Goal: Navigation & Orientation: Find specific page/section

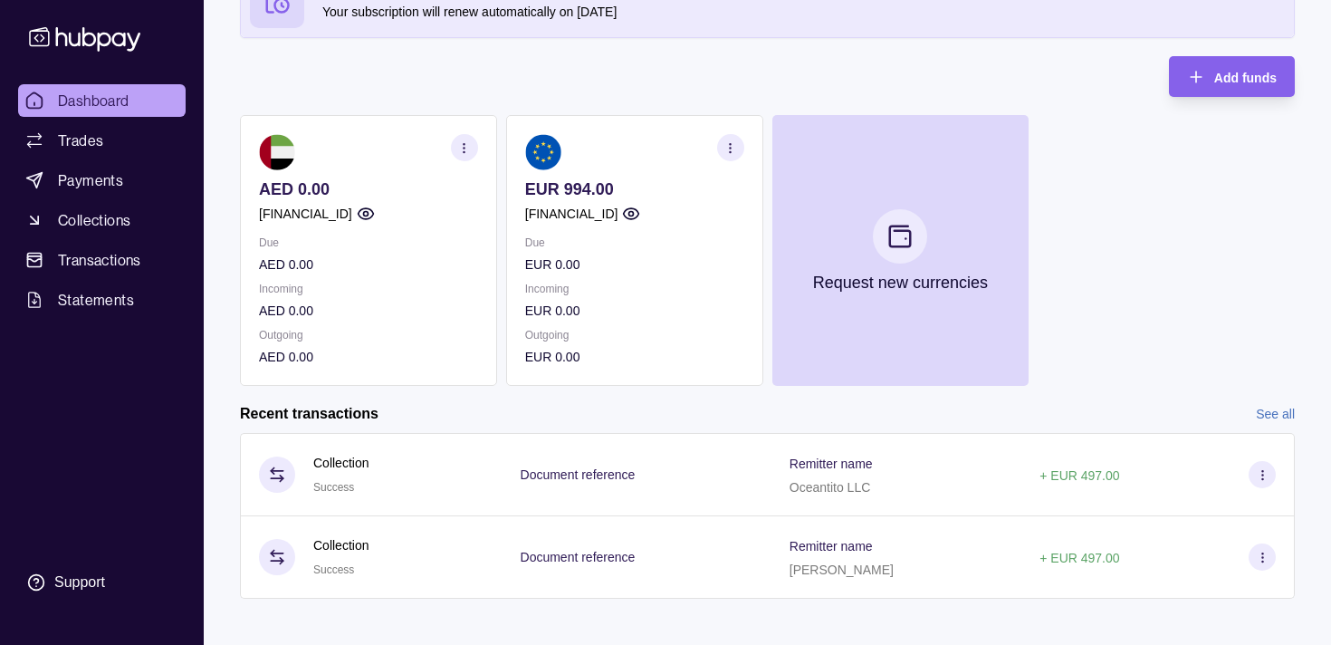
scroll to position [146, 0]
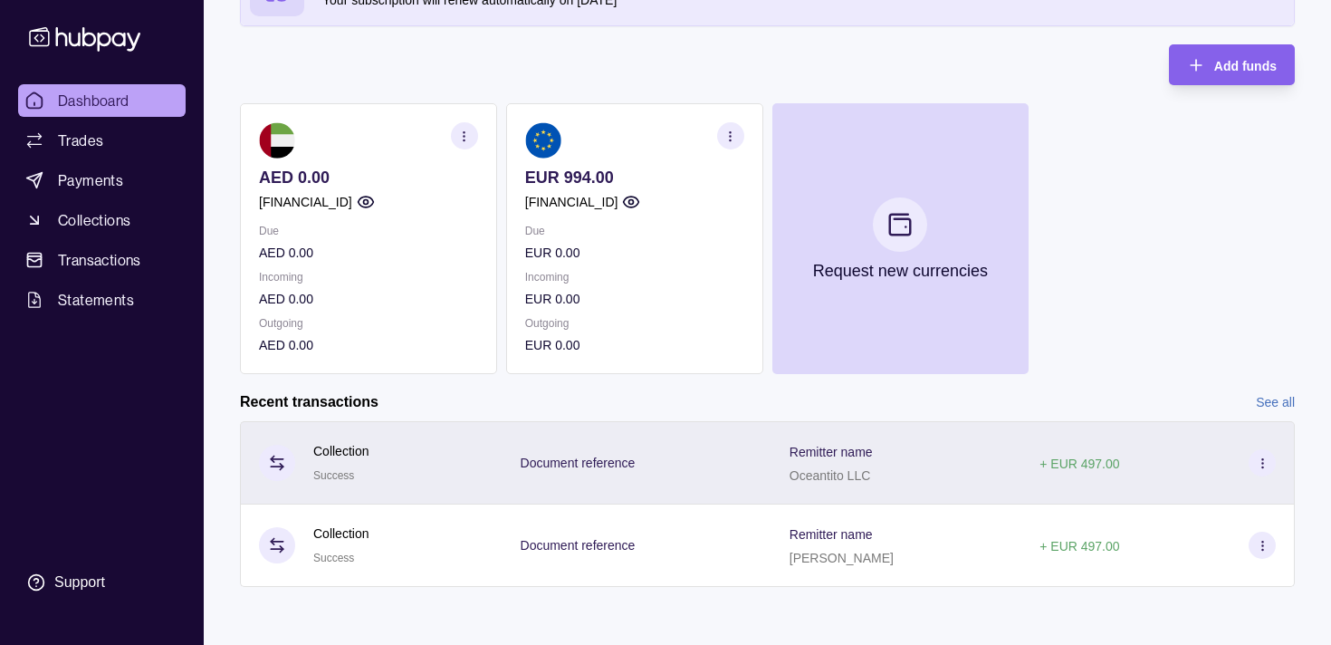
click at [547, 463] on p "Document reference" at bounding box center [578, 462] width 115 height 14
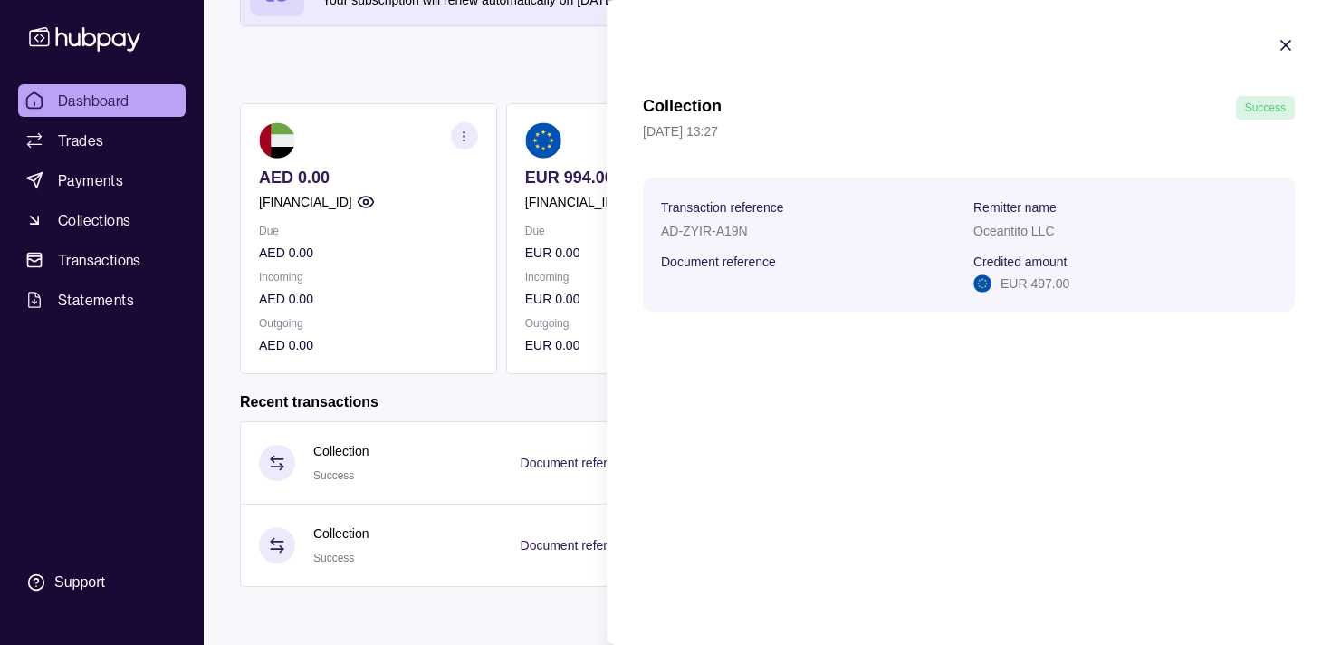
click at [1283, 46] on icon "button" at bounding box center [1285, 45] width 9 height 9
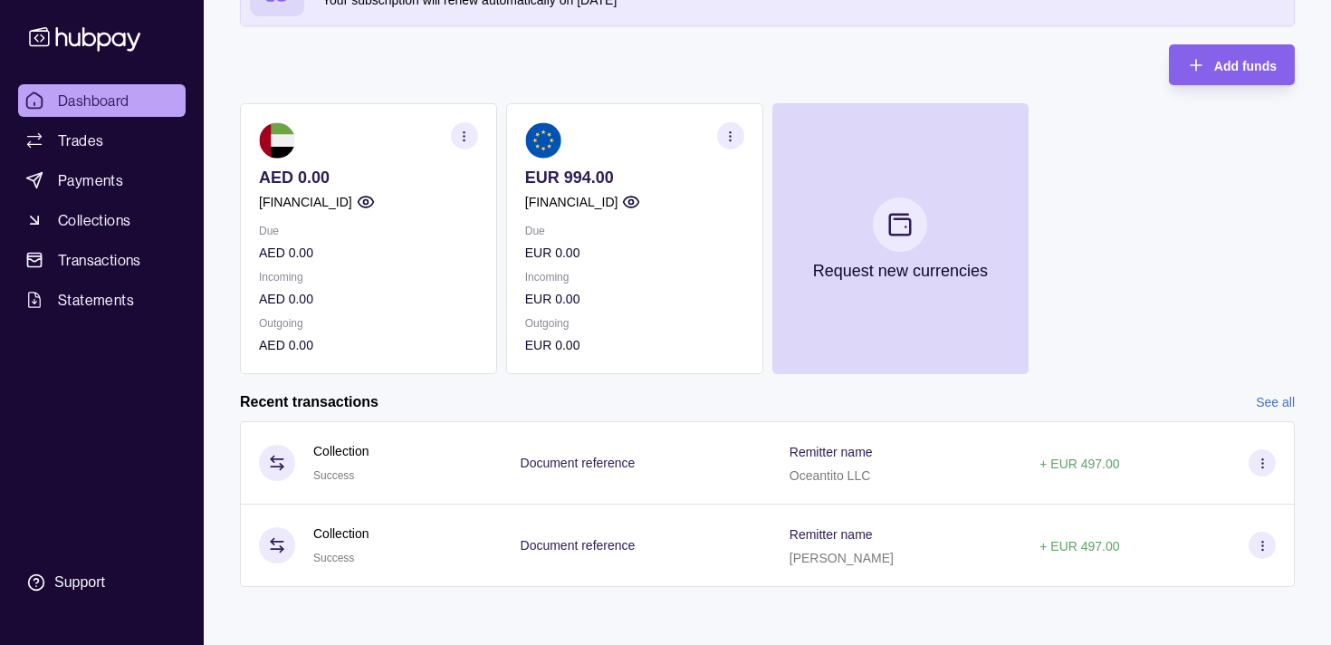
scroll to position [0, 0]
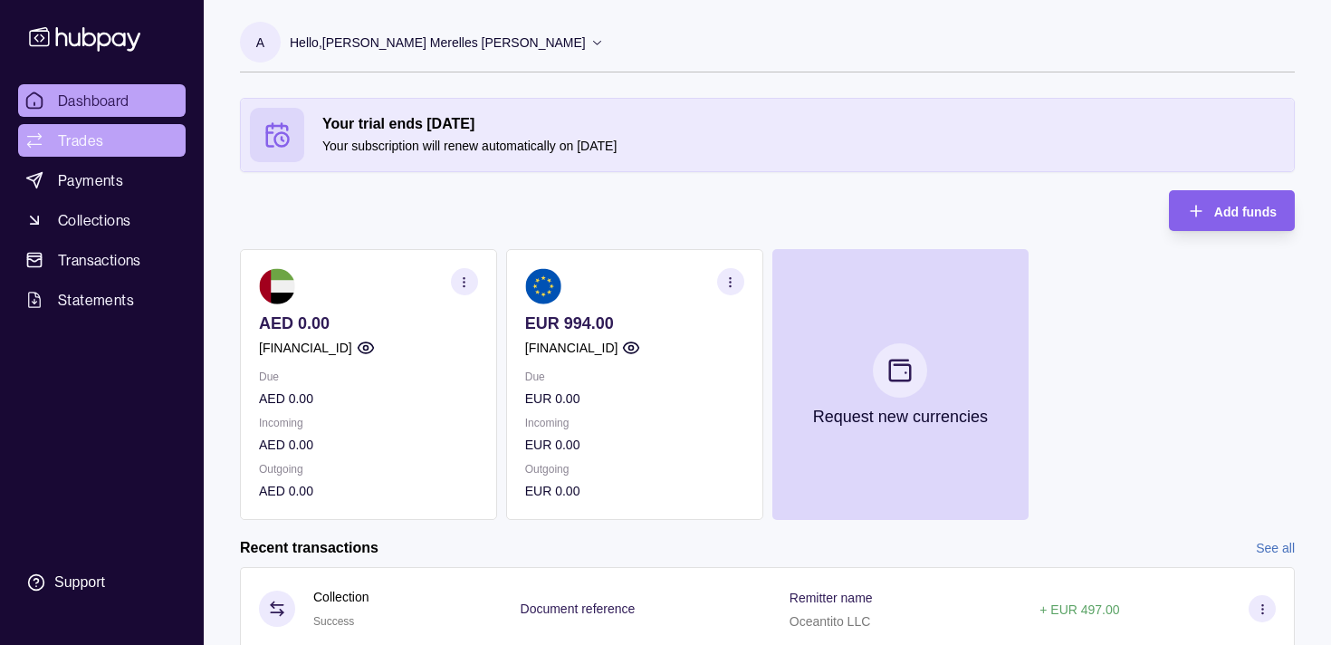
click at [105, 140] on link "Trades" at bounding box center [101, 140] width 167 height 33
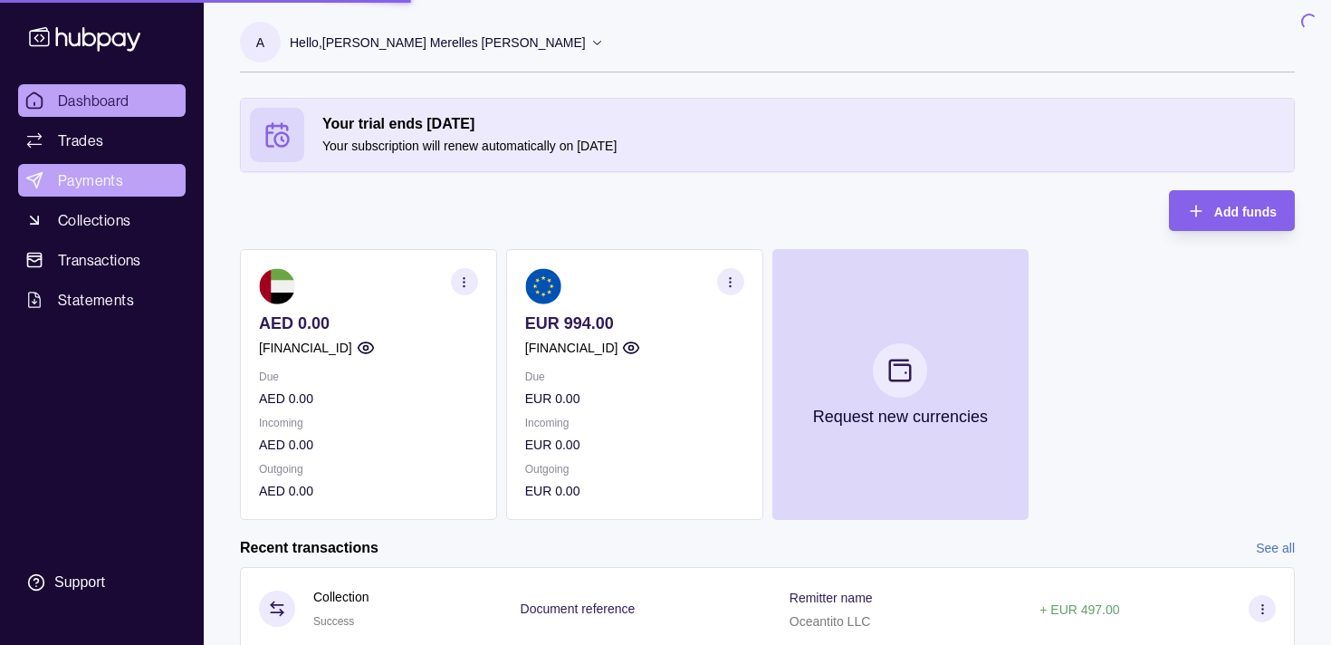
click at [83, 181] on span "Payments" at bounding box center [90, 180] width 65 height 22
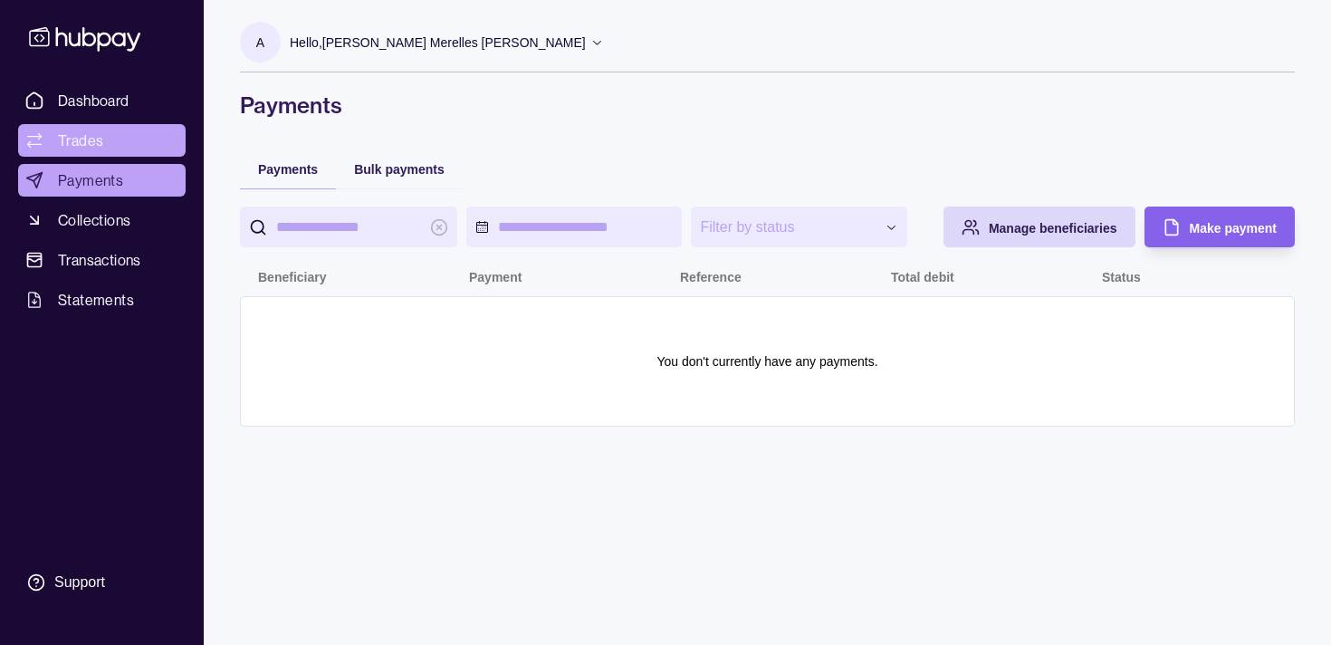
click at [104, 147] on link "Trades" at bounding box center [101, 140] width 167 height 33
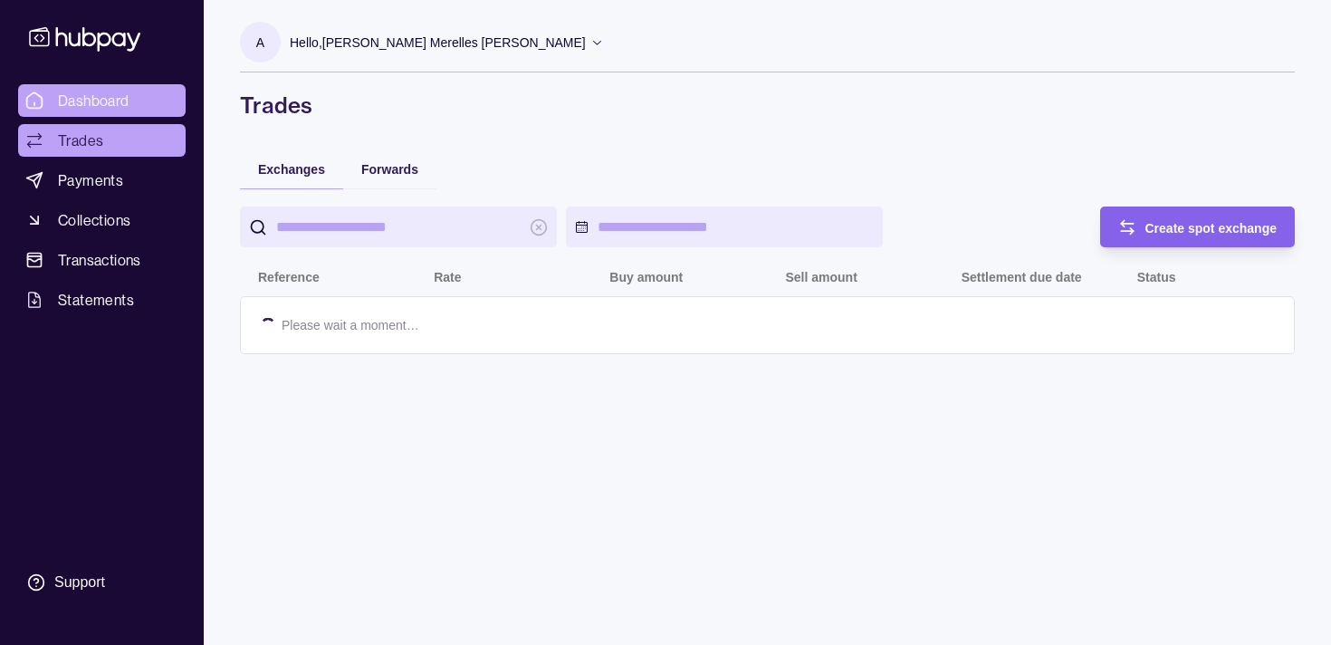
click at [91, 99] on span "Dashboard" at bounding box center [94, 101] width 72 height 22
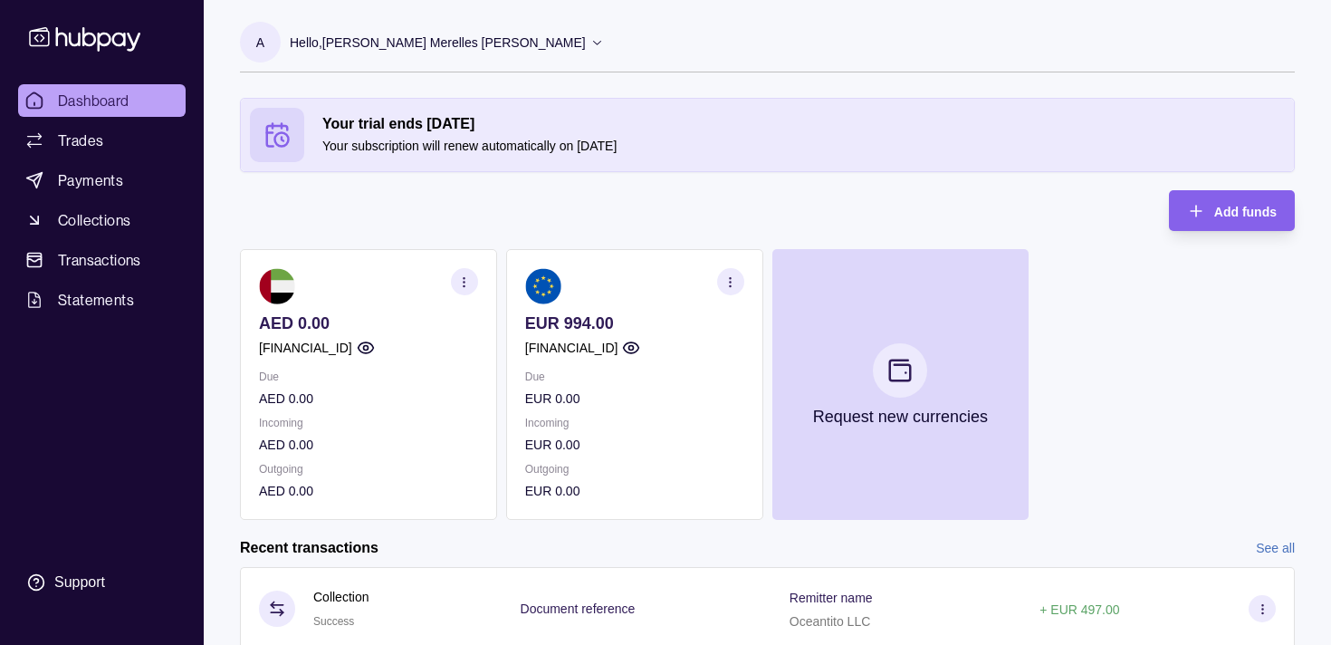
click at [103, 94] on span "Dashboard" at bounding box center [94, 101] width 72 height 22
click at [552, 319] on p "EUR 994.00" at bounding box center [634, 323] width 219 height 20
click at [724, 273] on section "button" at bounding box center [730, 281] width 27 height 27
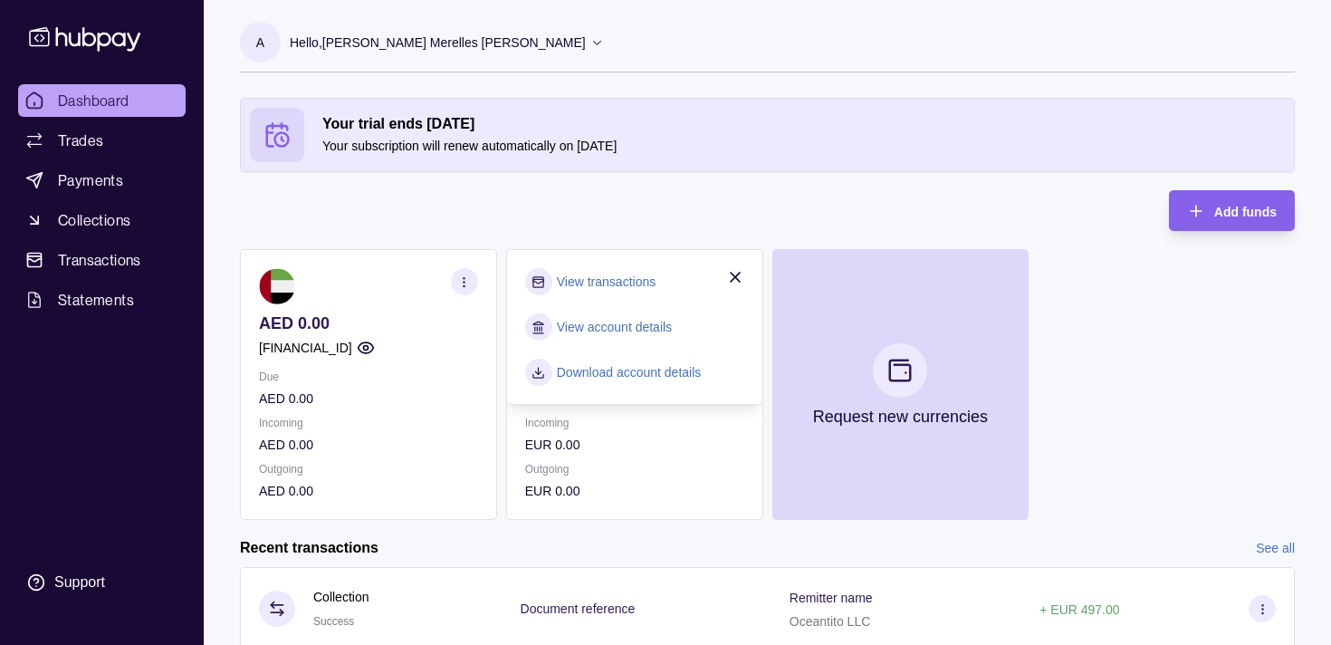
click at [751, 270] on div "View transactions View account details Download account details" at bounding box center [634, 327] width 255 height 154
click at [733, 270] on icon "button" at bounding box center [735, 277] width 18 height 18
